Goal: Task Accomplishment & Management: Complete application form

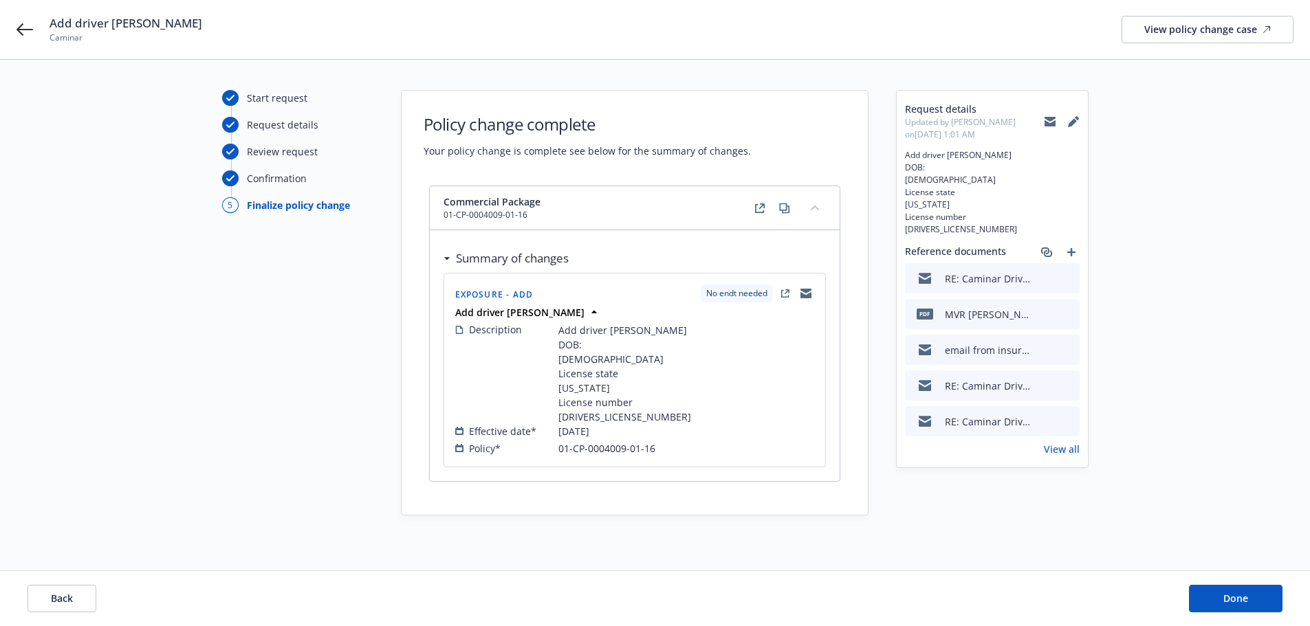
scroll to position [54, 0]
click at [1243, 595] on span "Done" at bounding box center [1235, 598] width 25 height 13
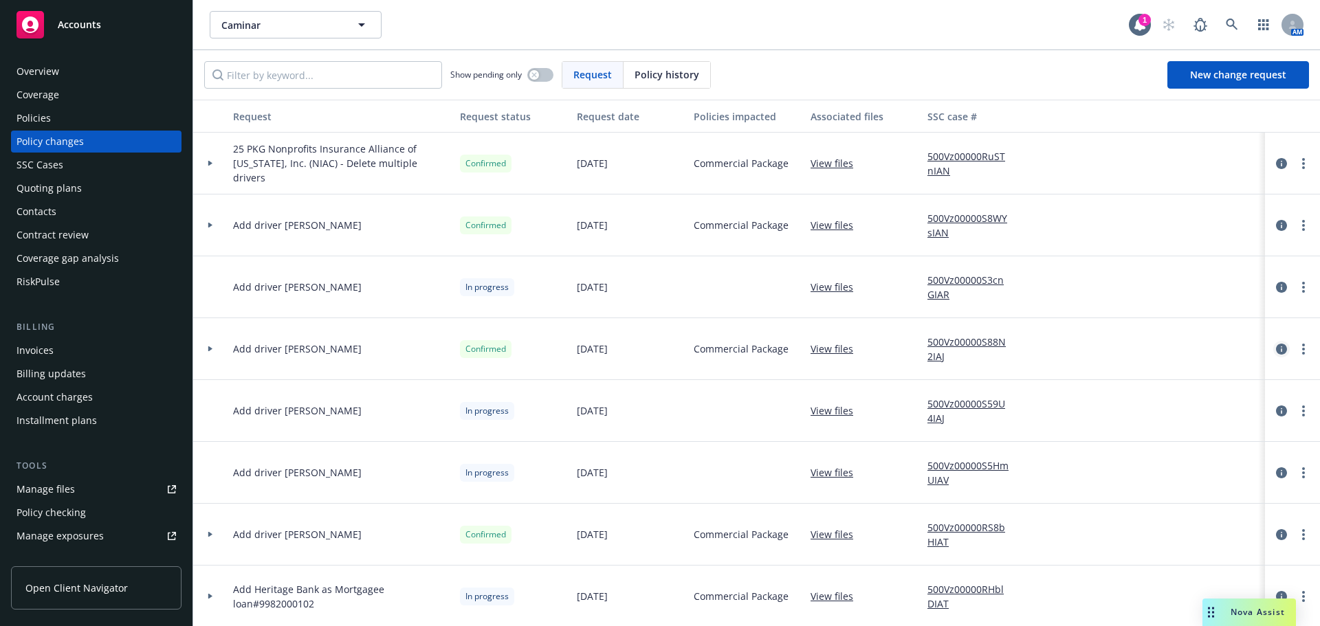
click at [1276, 347] on icon "circleInformation" at bounding box center [1281, 349] width 11 height 11
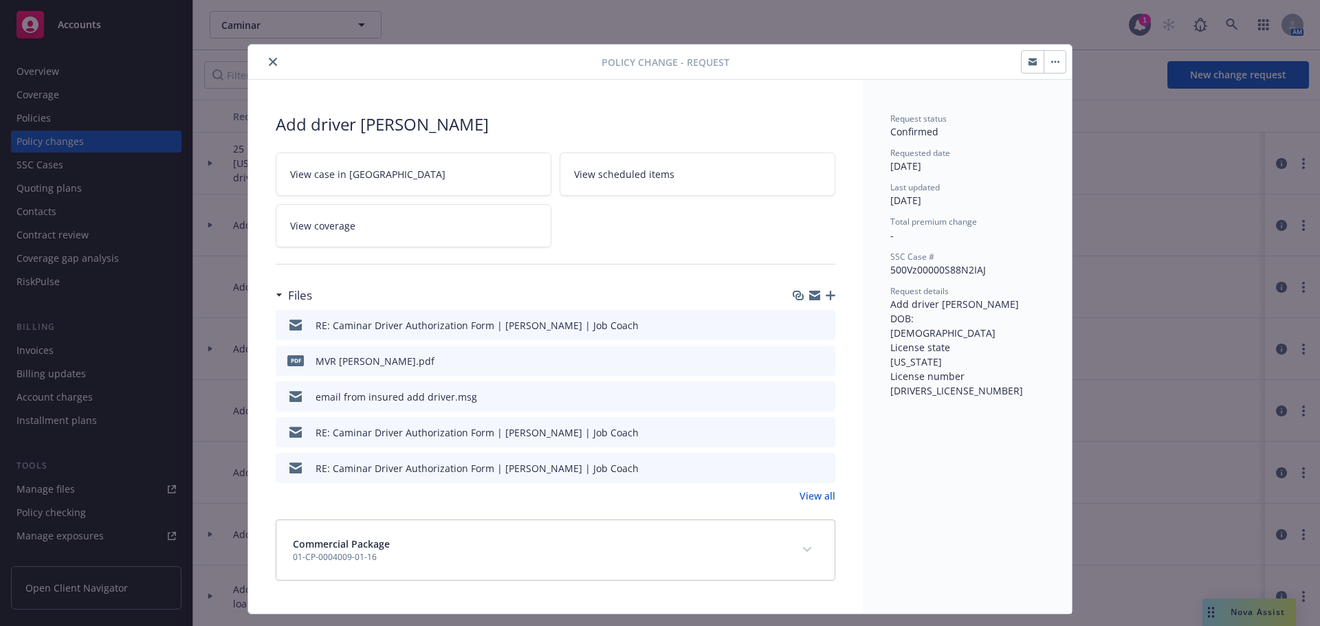
click at [367, 186] on link "View case in SSC" at bounding box center [414, 174] width 276 height 43
click at [269, 65] on icon "close" at bounding box center [273, 62] width 8 height 8
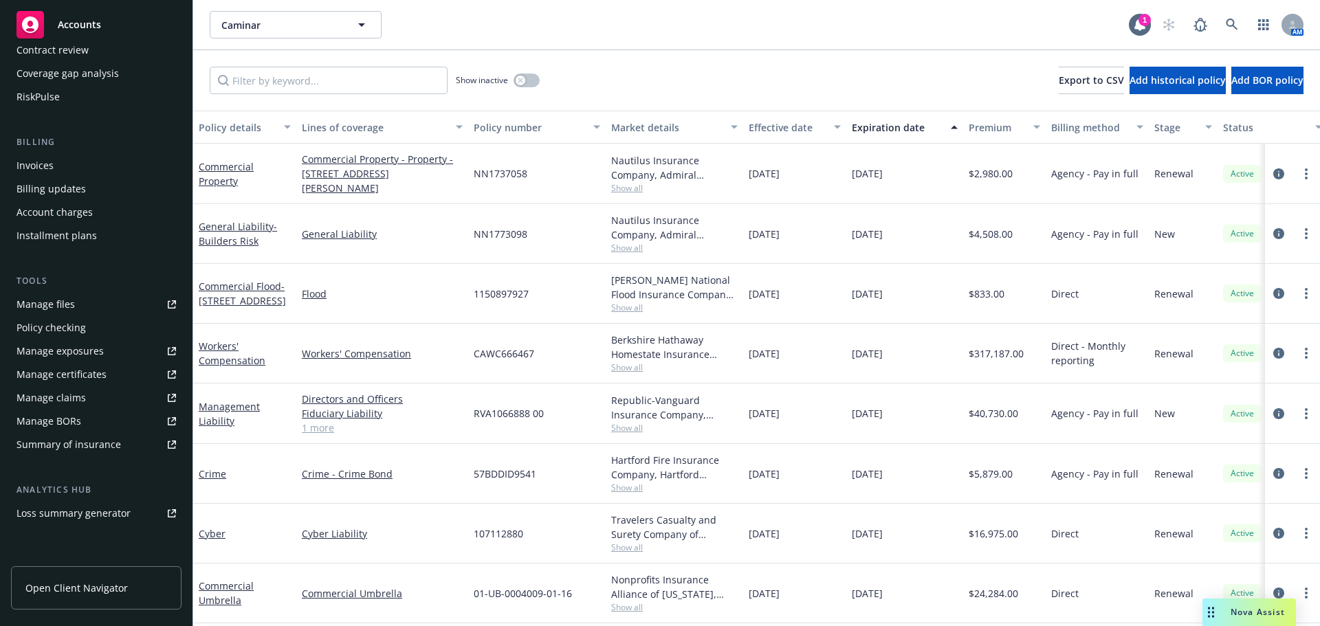
scroll to position [316, 0]
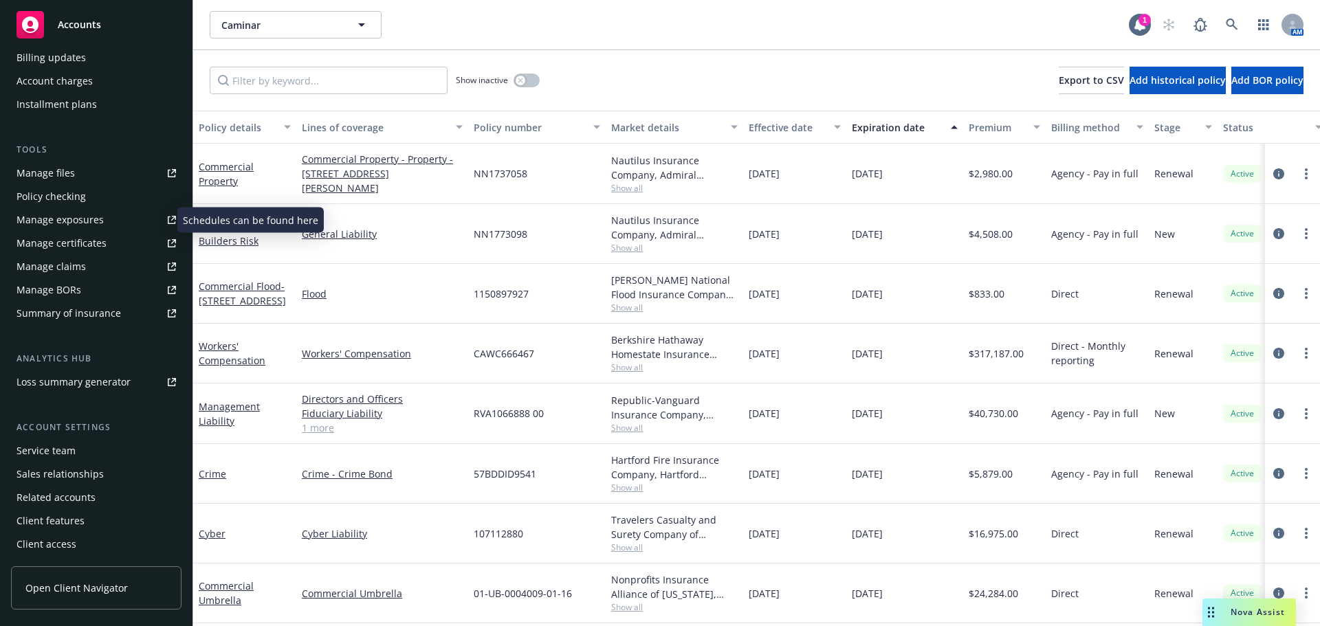
click at [65, 217] on div "Manage exposures" at bounding box center [60, 220] width 87 height 22
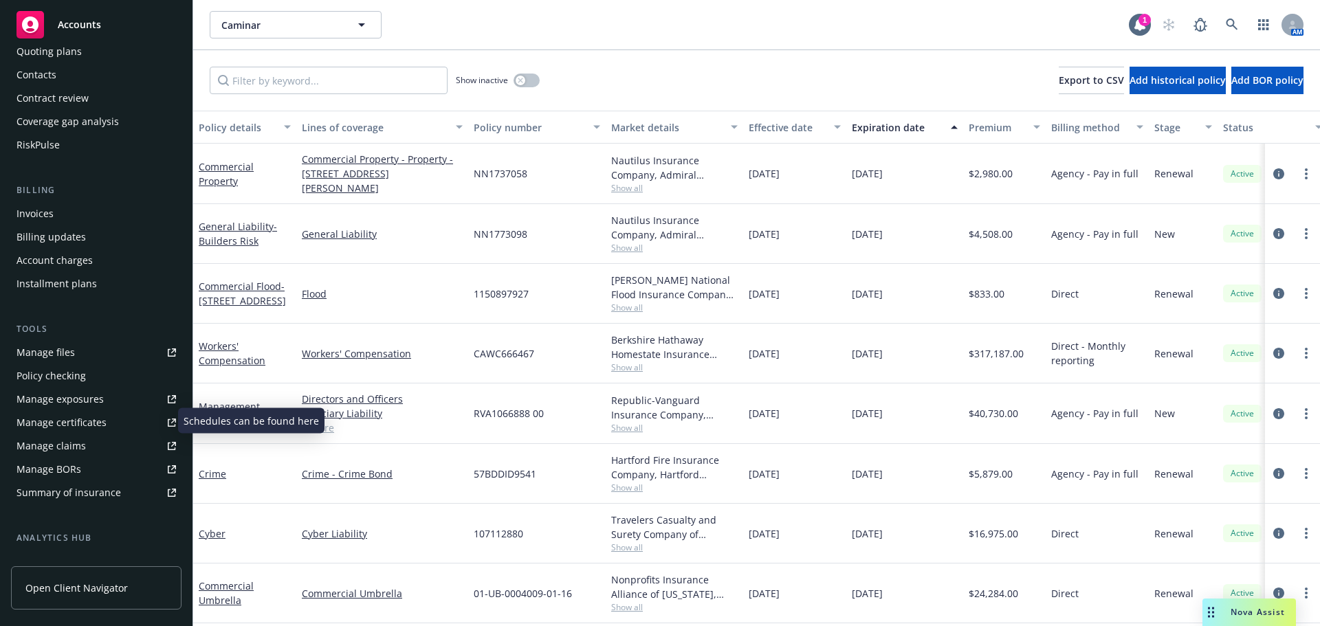
scroll to position [138, 0]
click at [51, 351] on div "Manage files" at bounding box center [46, 352] width 58 height 22
click at [67, 351] on div "Manage files" at bounding box center [46, 352] width 58 height 22
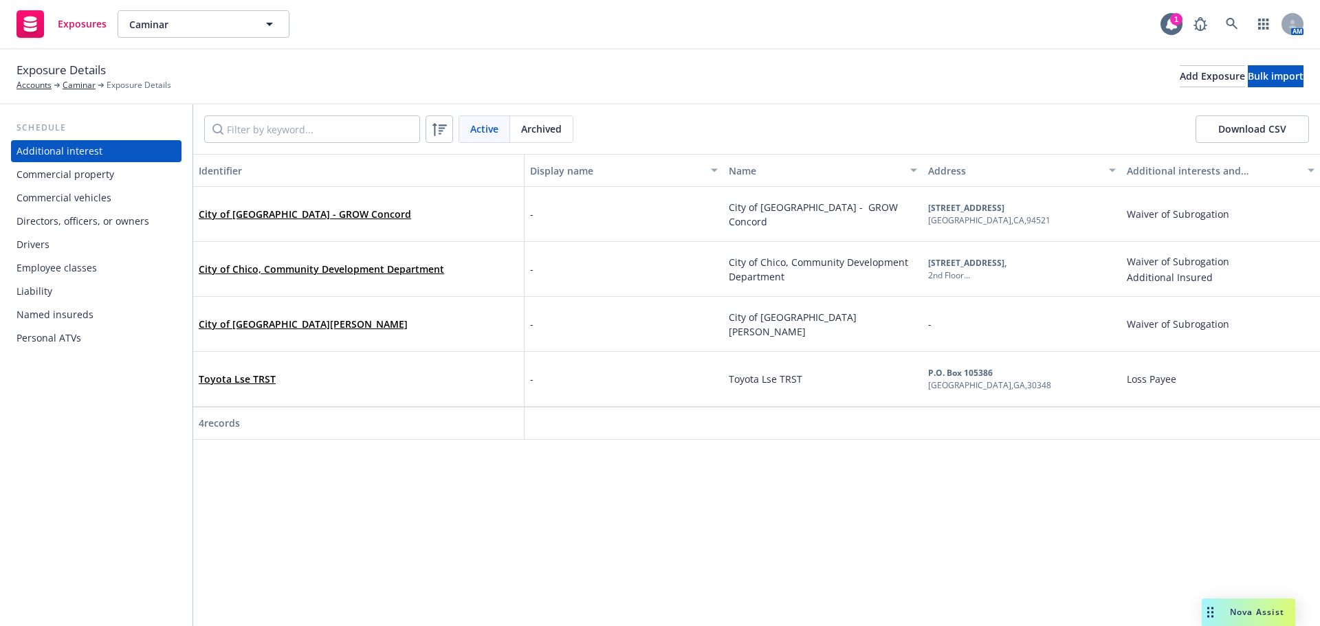
click at [47, 250] on div "Drivers" at bounding box center [33, 245] width 33 height 22
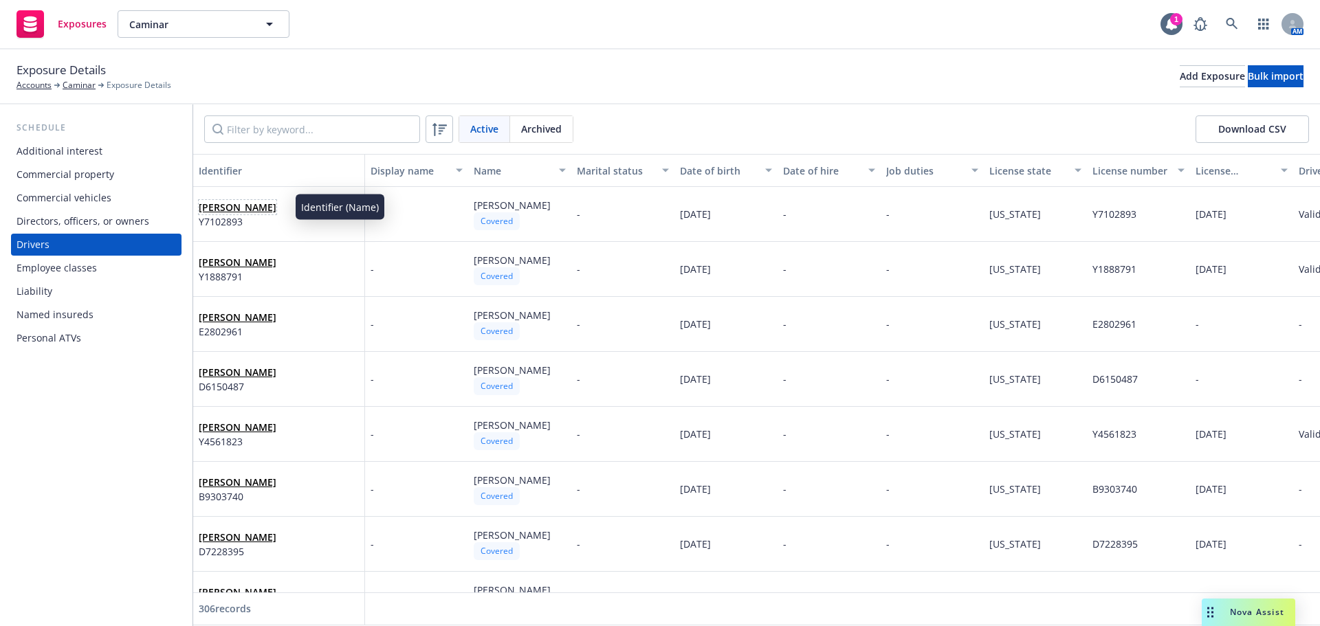
click at [234, 208] on link "Haley Shea Willison" at bounding box center [238, 207] width 78 height 13
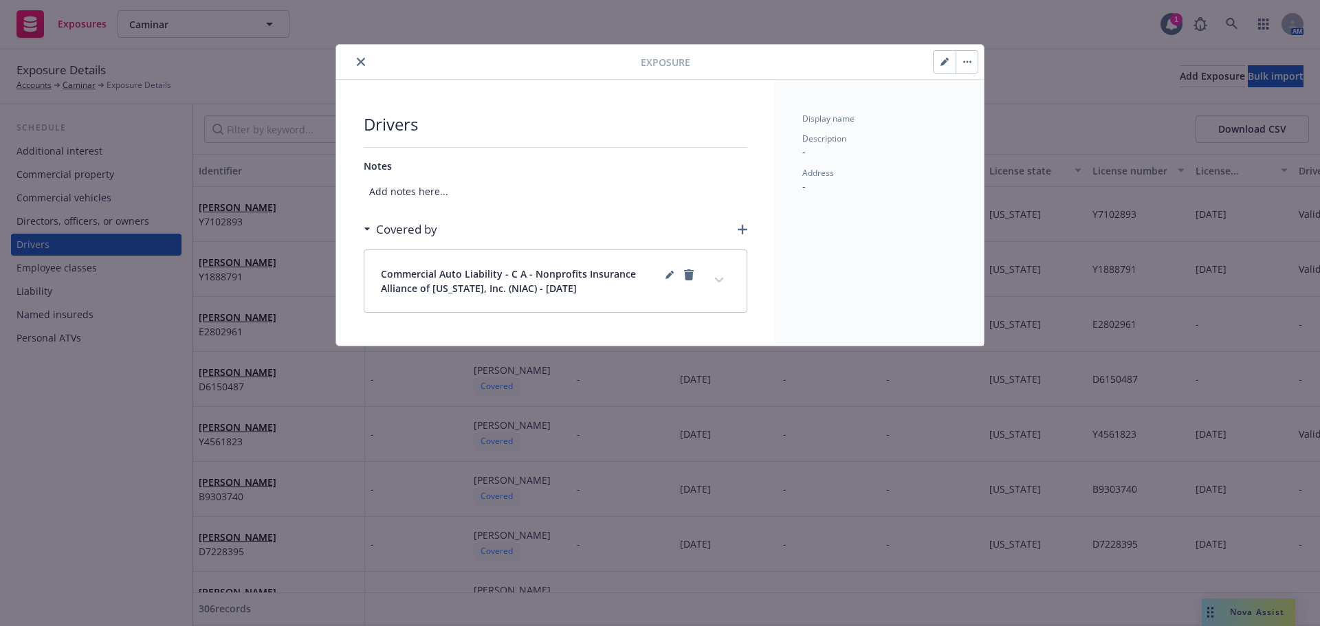
click at [969, 65] on button "button" at bounding box center [967, 62] width 22 height 22
click at [907, 99] on div "Display name Description - Address -" at bounding box center [879, 213] width 209 height 266
click at [361, 63] on icon "close" at bounding box center [361, 62] width 8 height 8
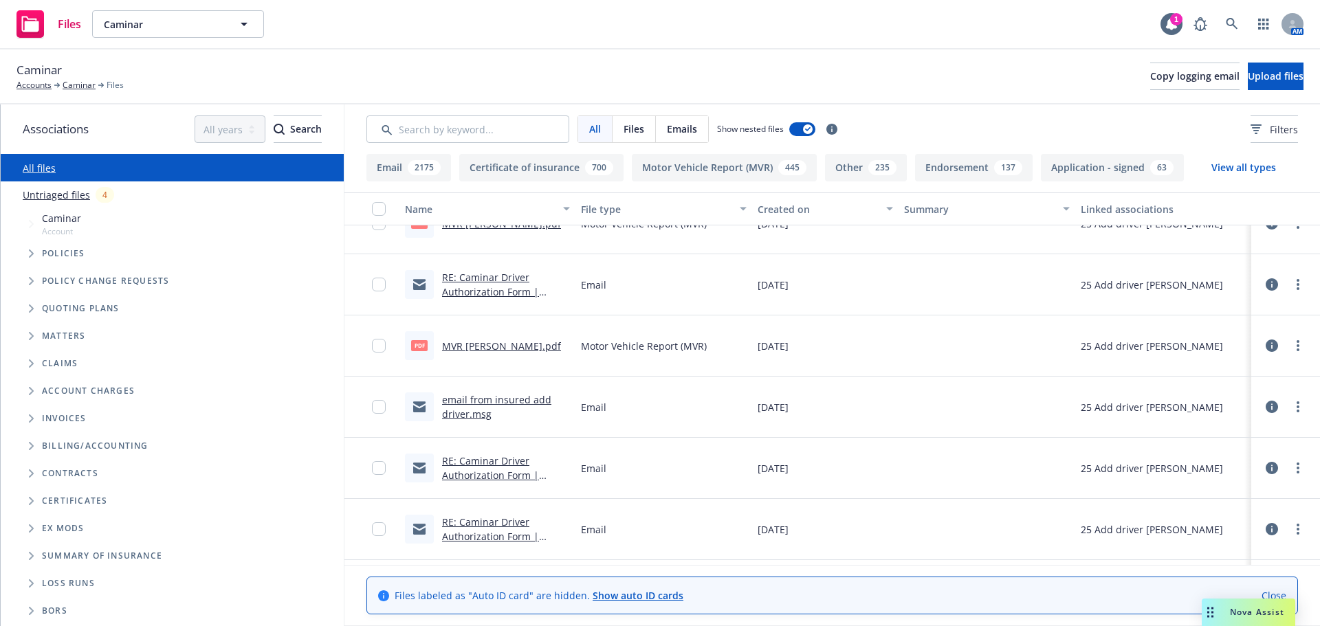
scroll to position [550, 0]
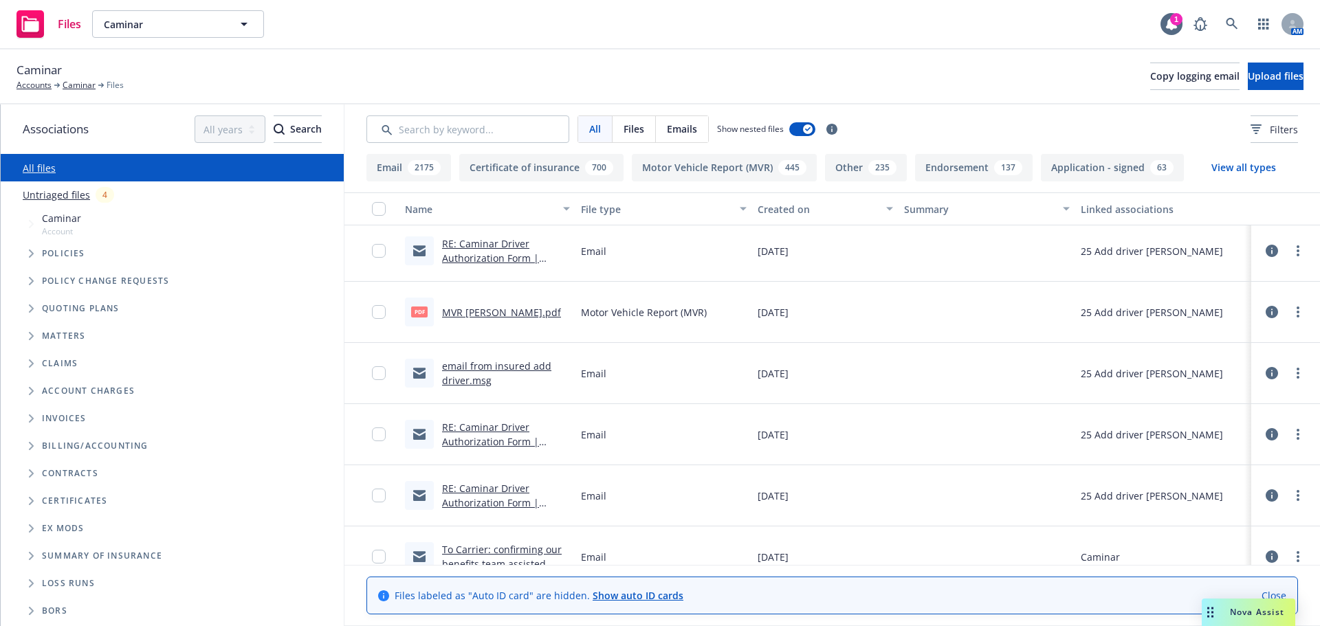
click at [454, 369] on link "email from insured add driver.msg" at bounding box center [496, 374] width 109 height 28
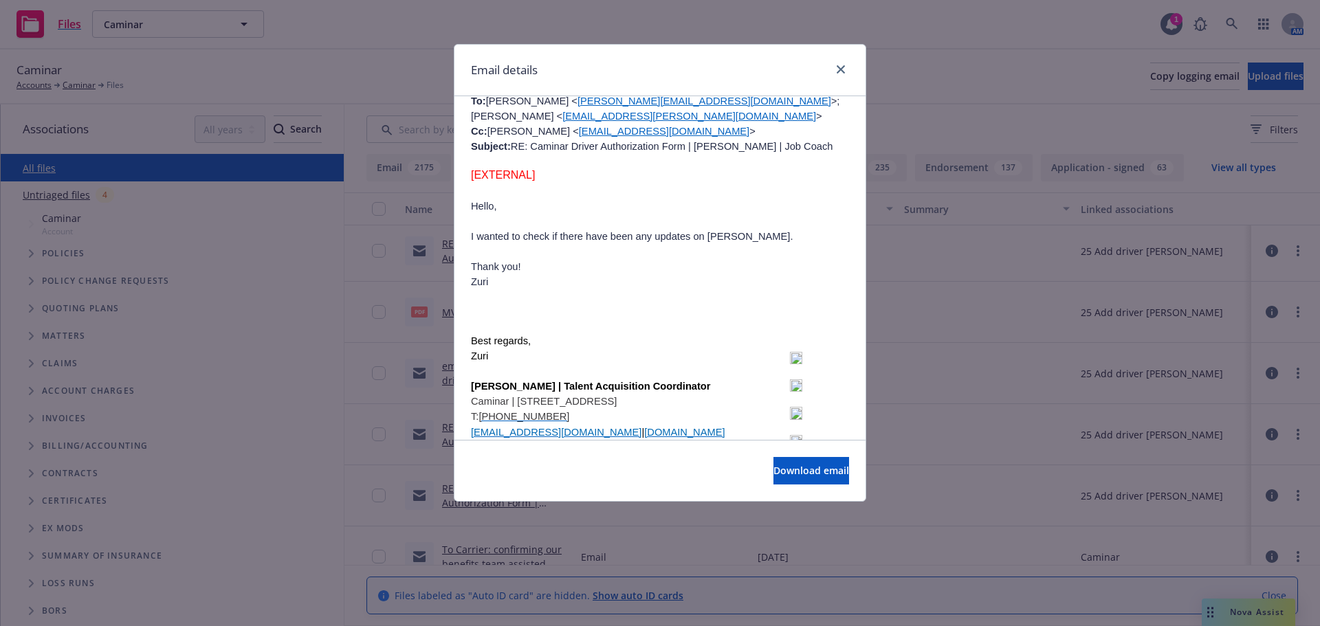
scroll to position [1306, 0]
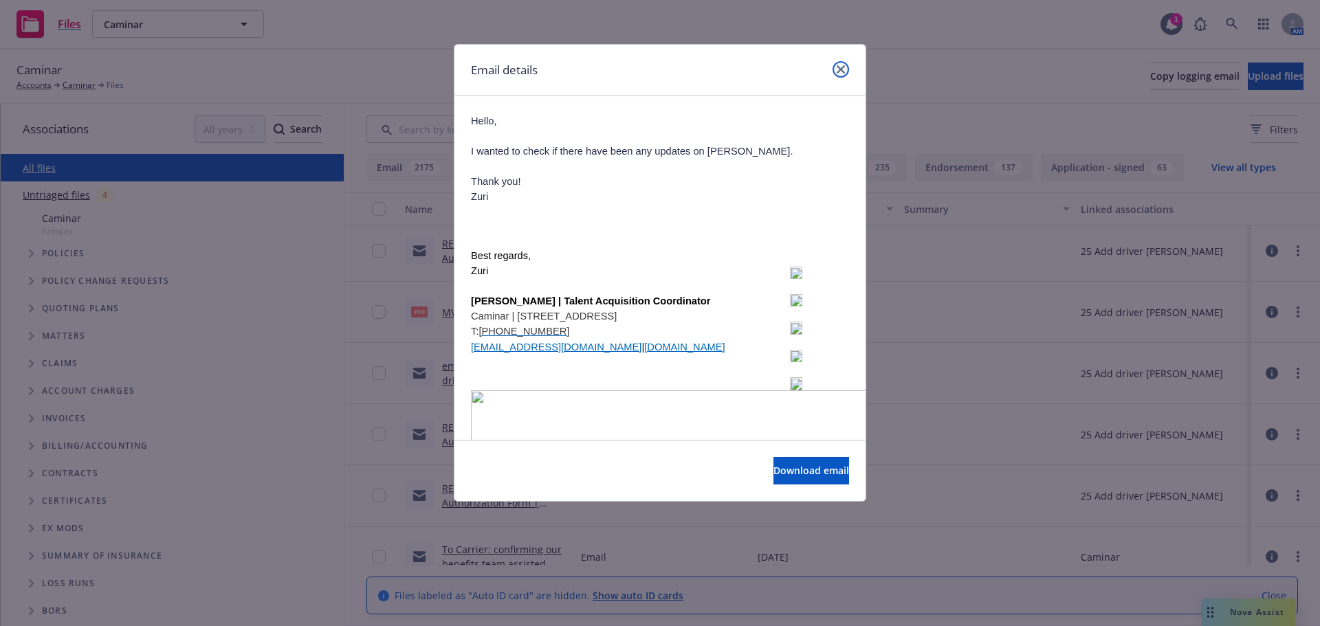
click at [842, 68] on icon "close" at bounding box center [841, 69] width 8 height 8
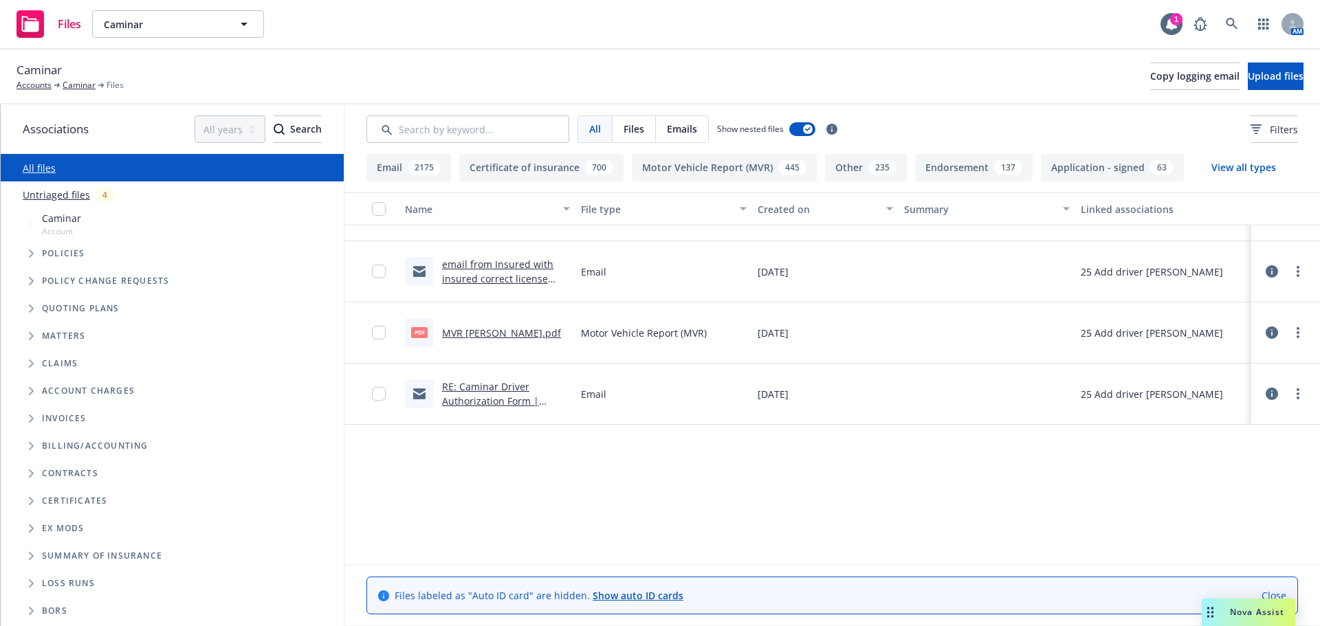
scroll to position [0, 0]
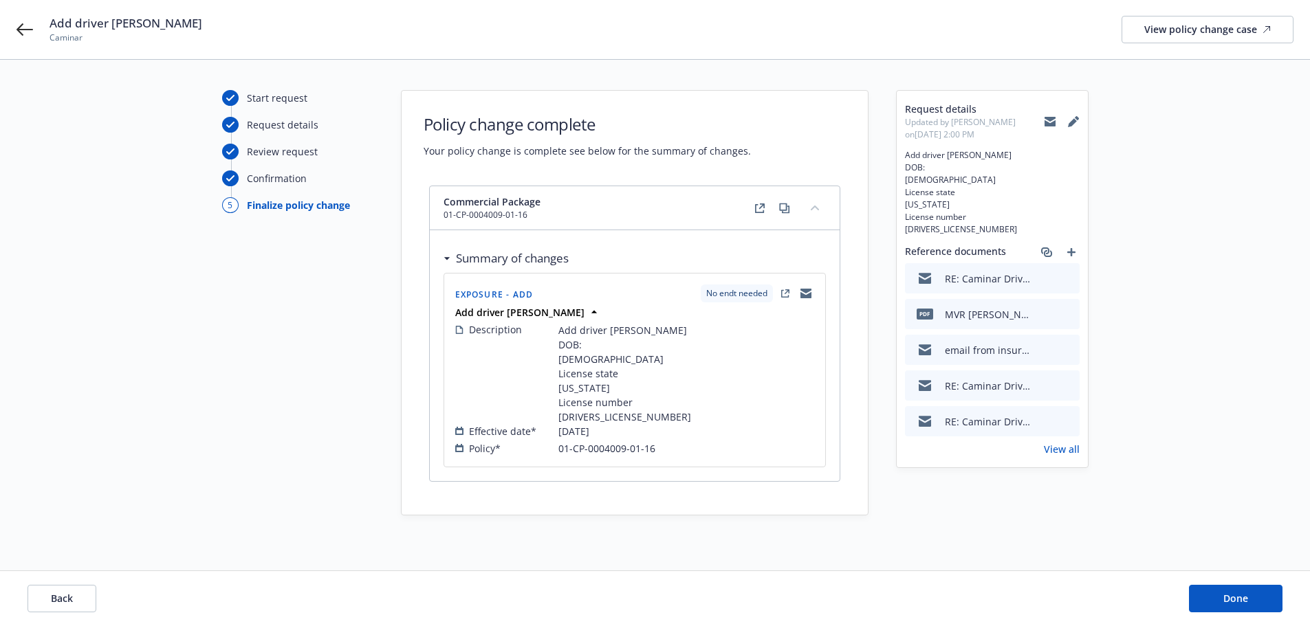
scroll to position [54, 0]
click at [1064, 447] on link "View all" at bounding box center [1062, 449] width 36 height 14
click at [1250, 600] on button "Done" at bounding box center [1236, 599] width 94 height 28
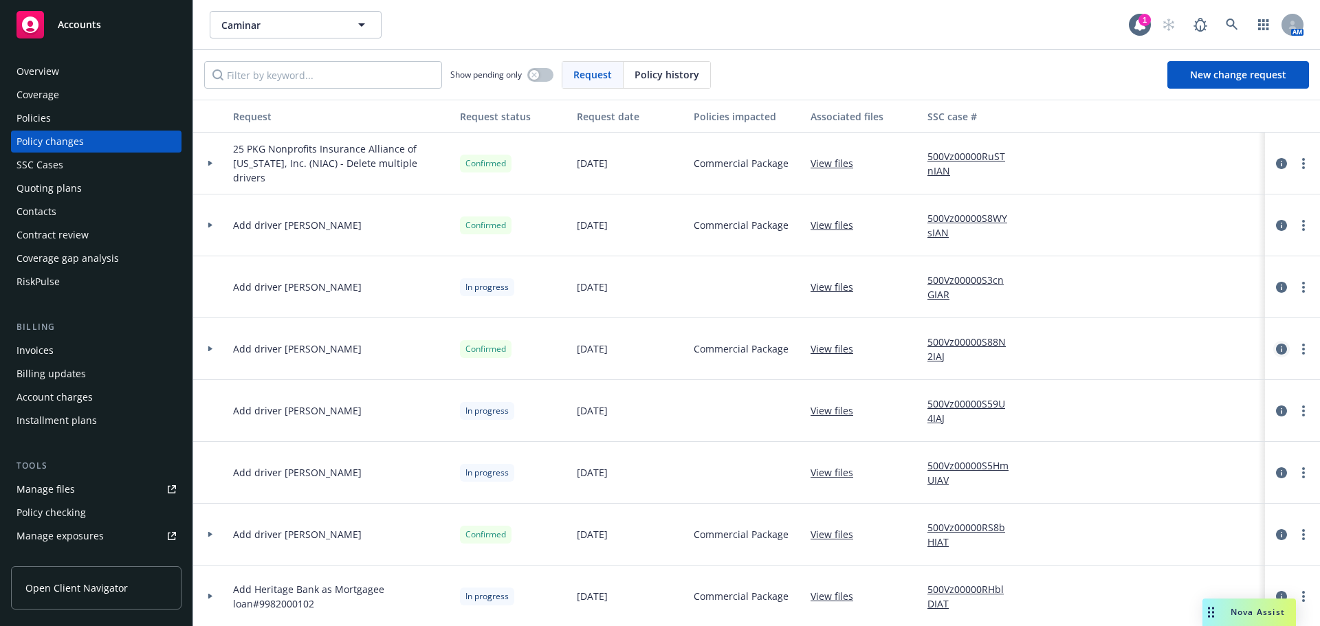
click at [1276, 352] on icon "circleInformation" at bounding box center [1281, 349] width 11 height 11
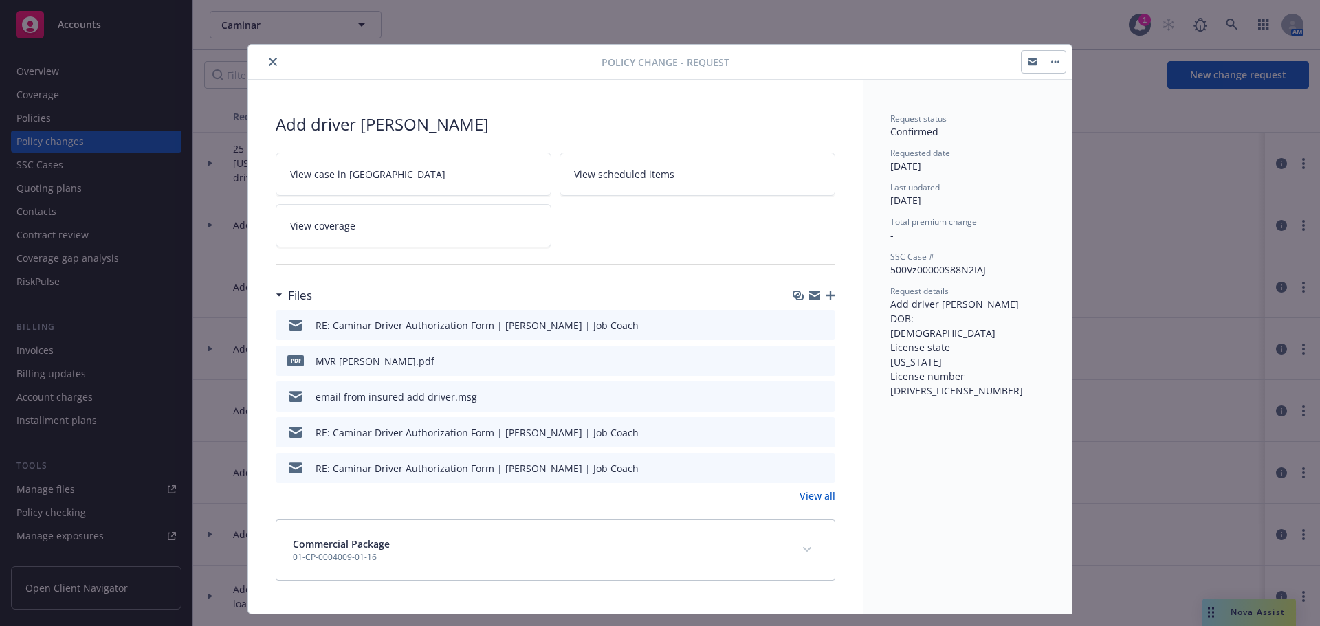
click at [626, 172] on span "View scheduled items" at bounding box center [624, 174] width 100 height 14
click at [269, 63] on icon "close" at bounding box center [273, 62] width 8 height 8
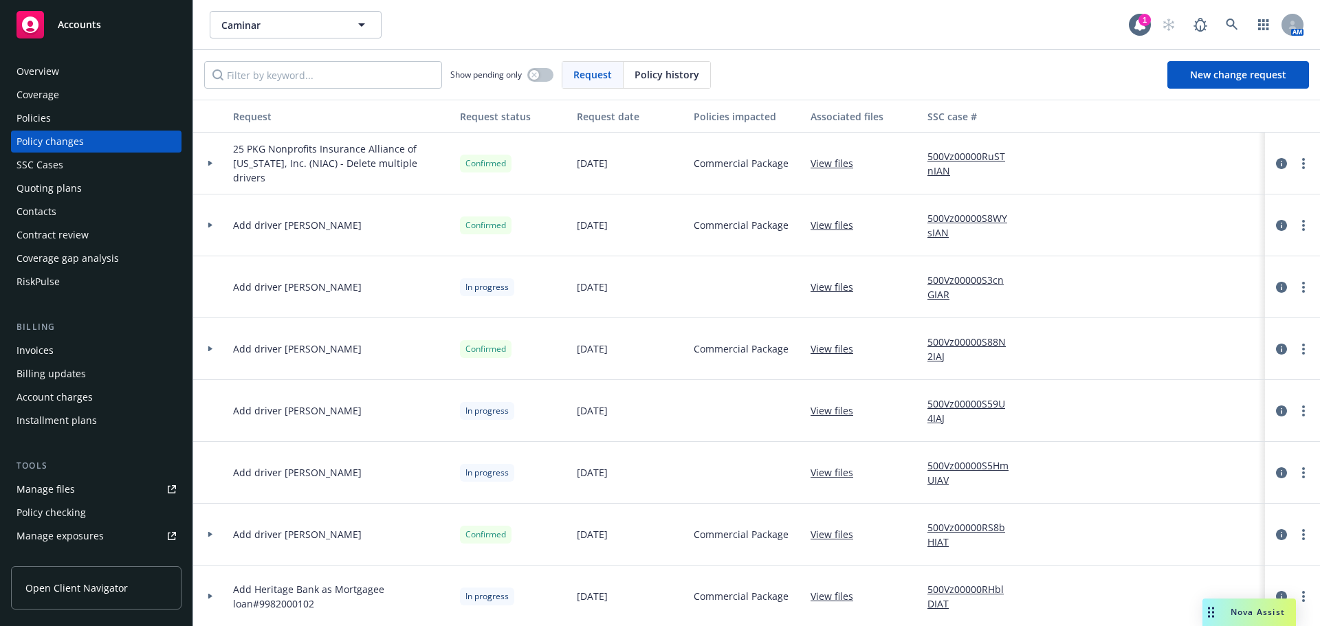
click at [943, 345] on link "500Vz00000S88N2IAJ" at bounding box center [974, 349] width 92 height 29
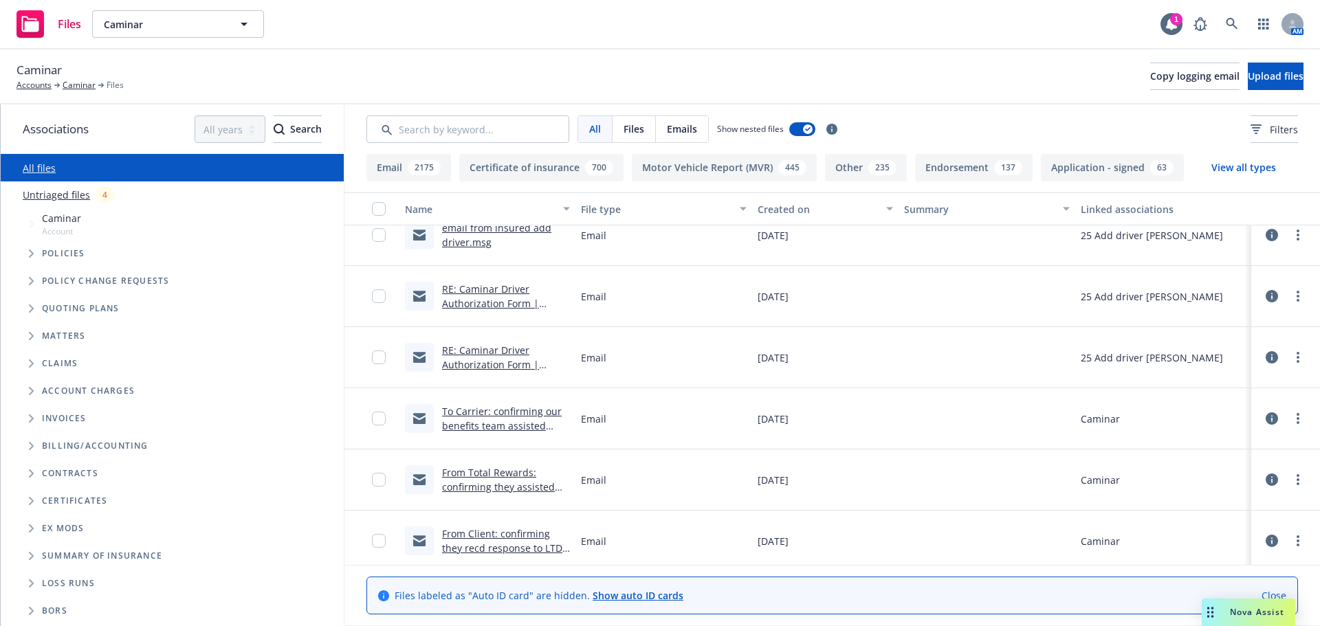
scroll to position [550, 0]
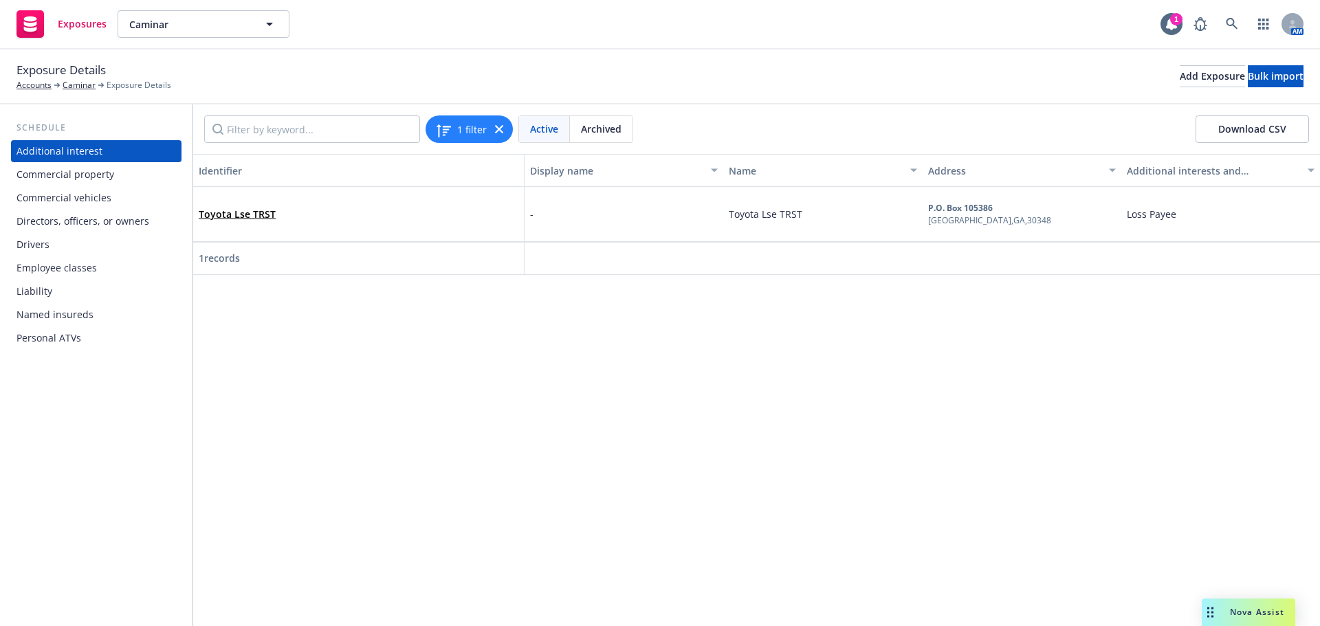
click at [31, 242] on div "Drivers" at bounding box center [33, 245] width 33 height 22
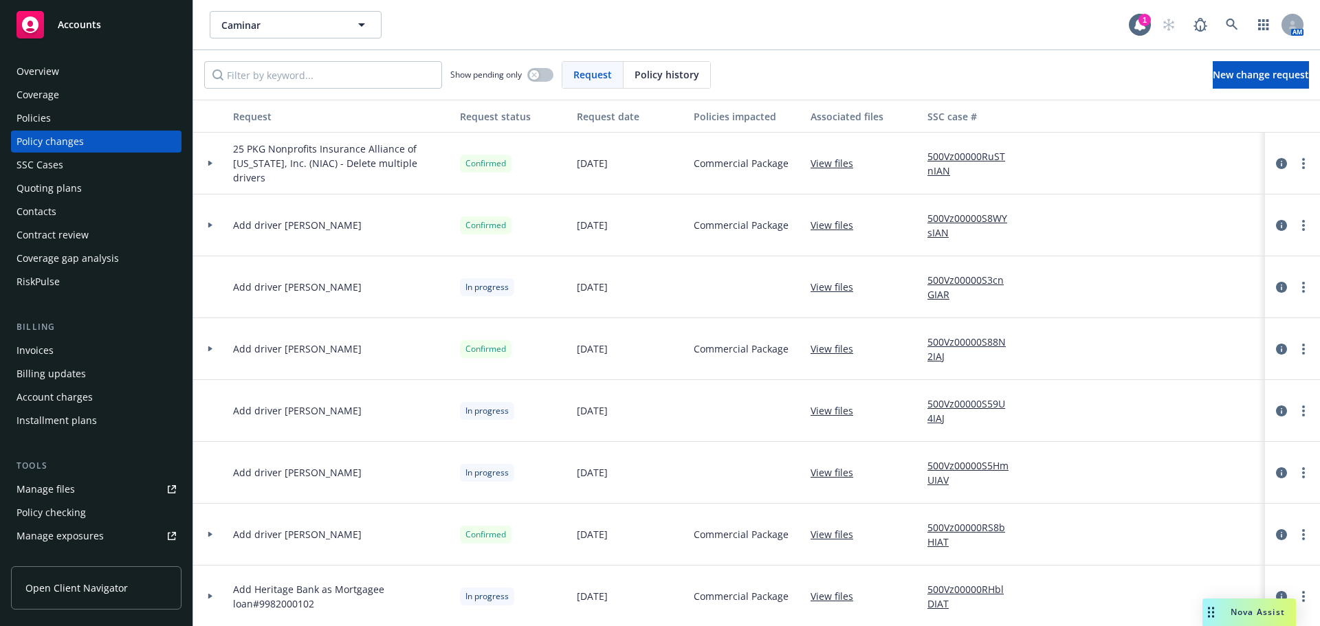
click at [952, 341] on link "500Vz00000S88N2IAJ" at bounding box center [974, 349] width 92 height 29
click at [50, 487] on div "Manage files" at bounding box center [46, 490] width 58 height 22
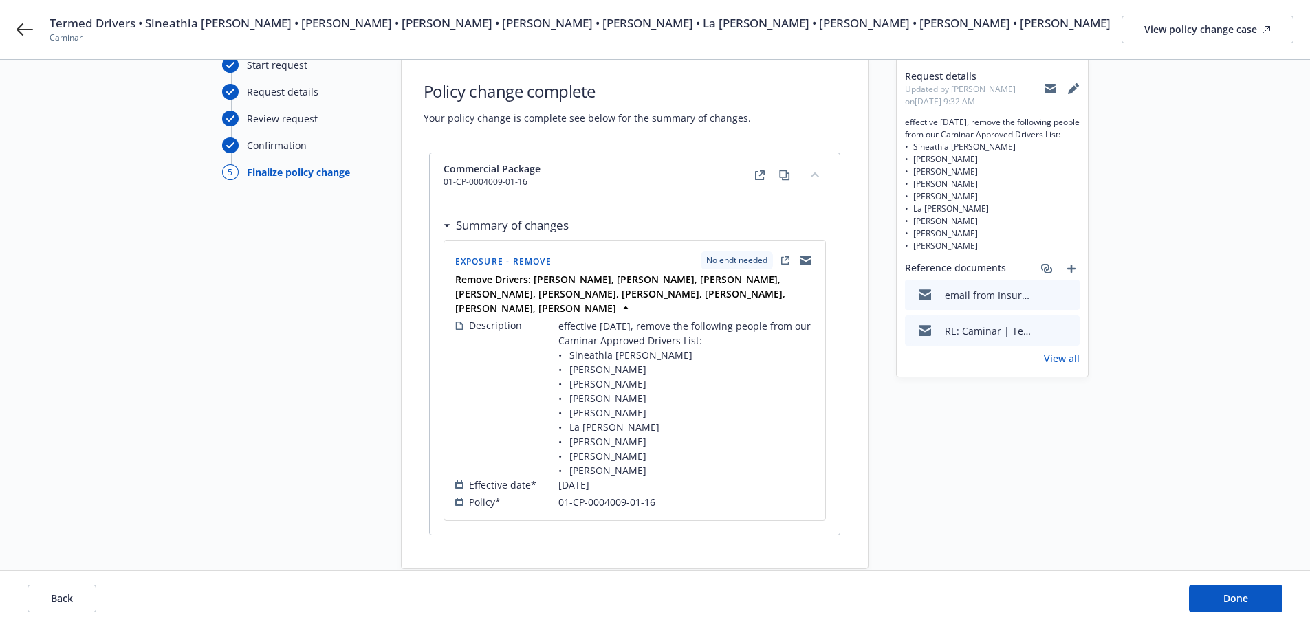
scroll to position [111, 0]
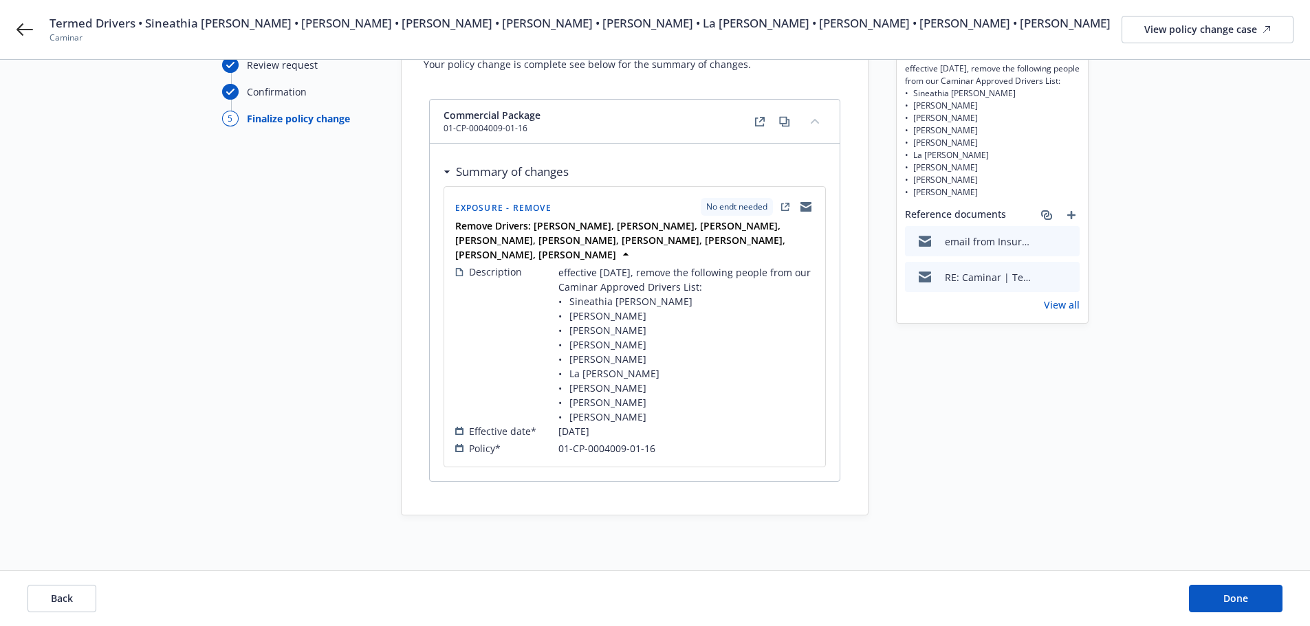
click at [248, 393] on div "Start request Request details Review request Confirmation 5 Finalize policy cha…" at bounding box center [297, 259] width 151 height 512
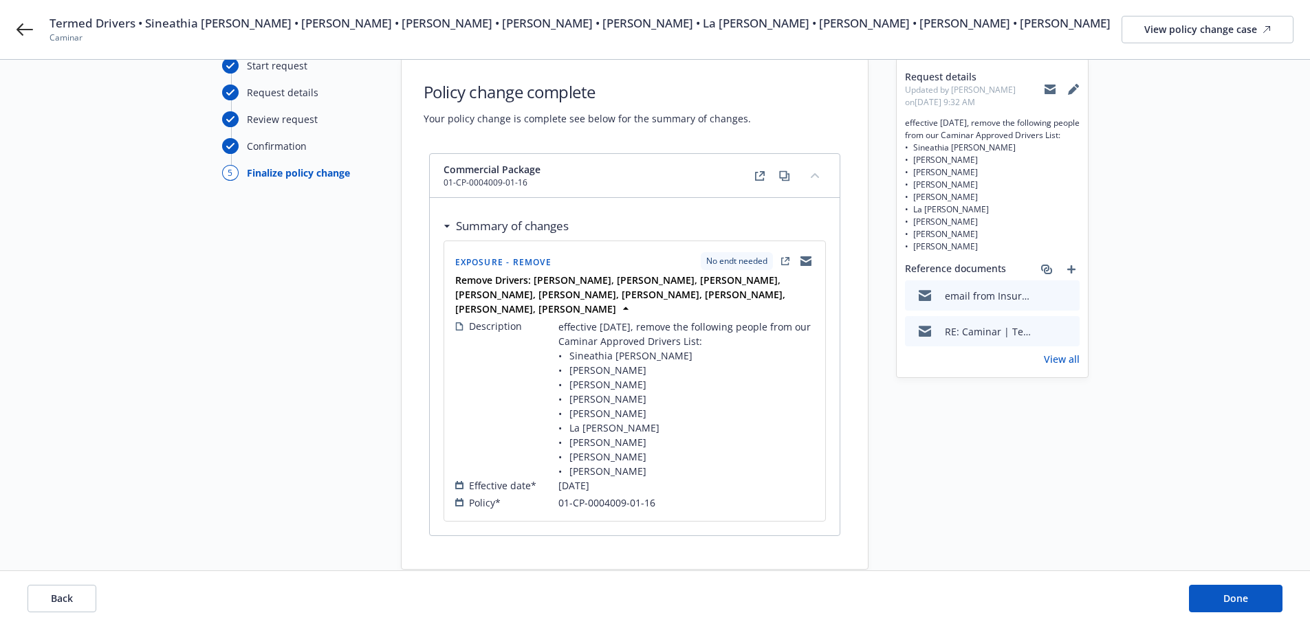
scroll to position [0, 0]
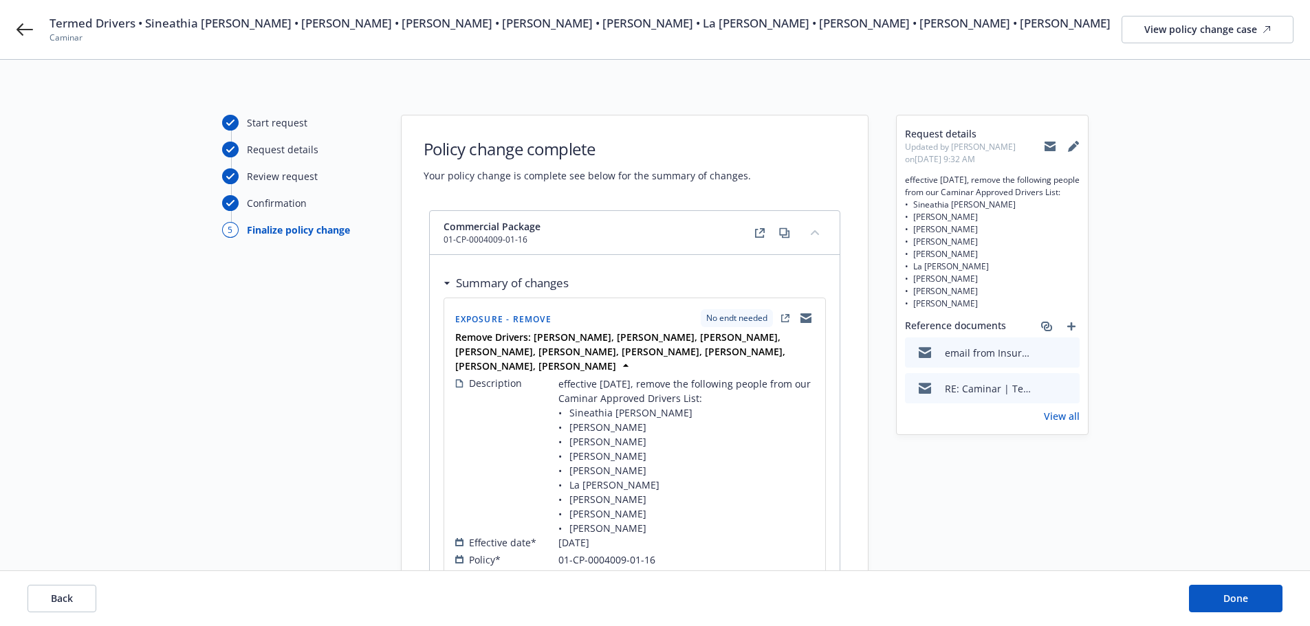
click at [1073, 415] on link "View all" at bounding box center [1062, 416] width 36 height 14
